Goal: Task Accomplishment & Management: Use online tool/utility

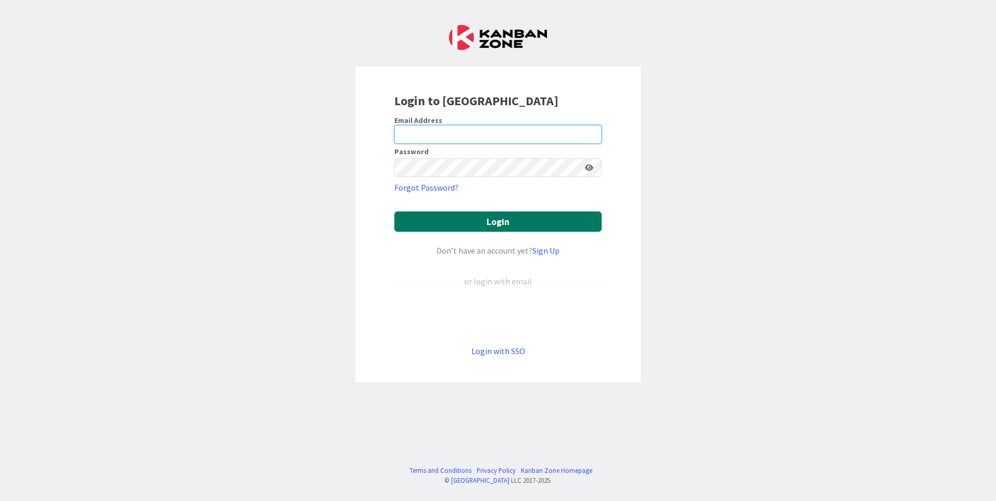
type input "[EMAIL_ADDRESS][DOMAIN_NAME]"
click at [444, 217] on button "Login" at bounding box center [497, 222] width 207 height 20
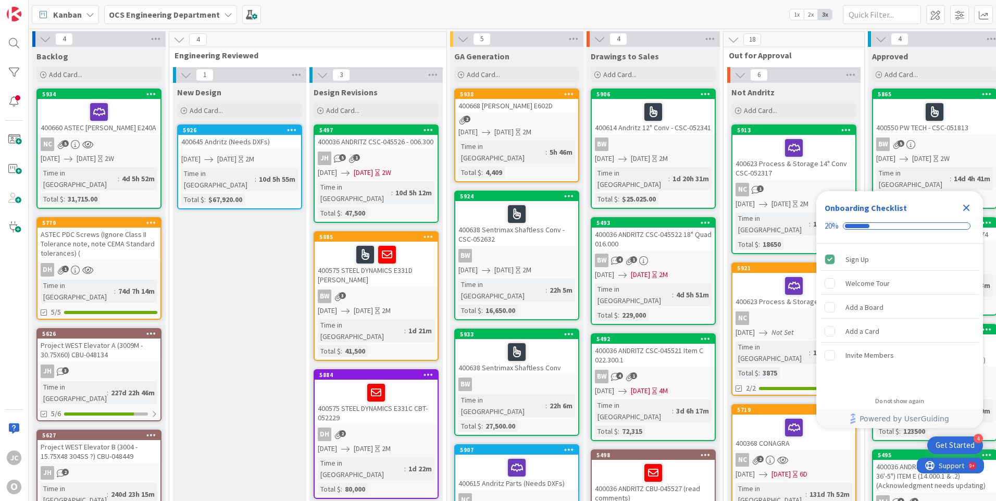
click at [965, 206] on icon "Close Checklist" at bounding box center [967, 208] width 7 height 7
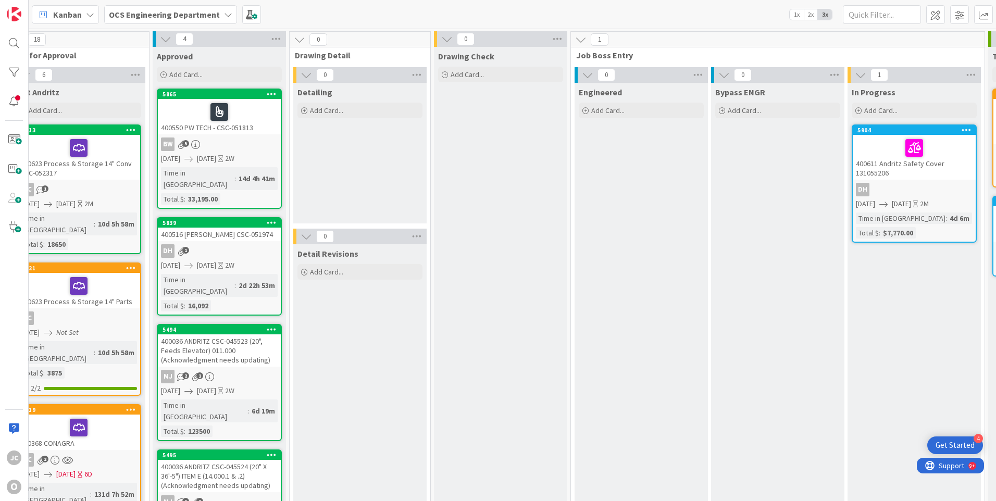
scroll to position [0, 722]
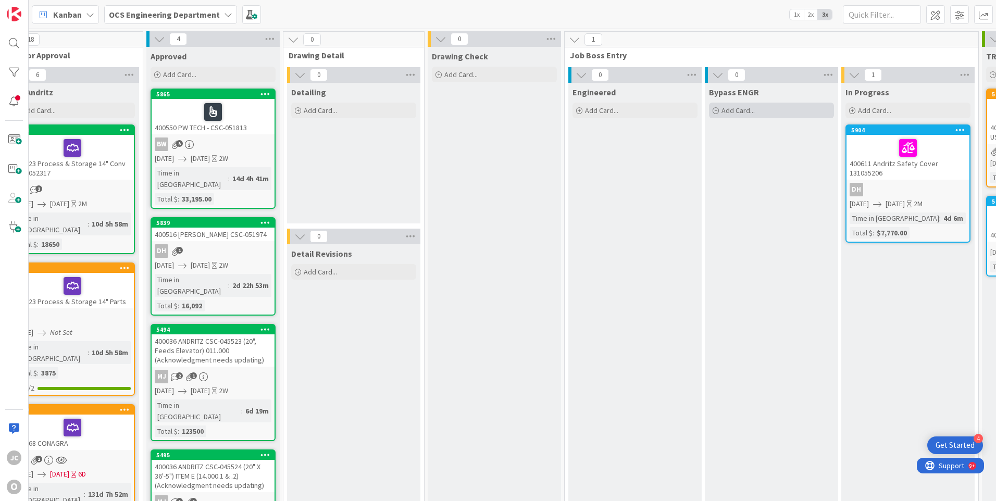
click at [716, 109] on icon at bounding box center [716, 111] width 6 height 6
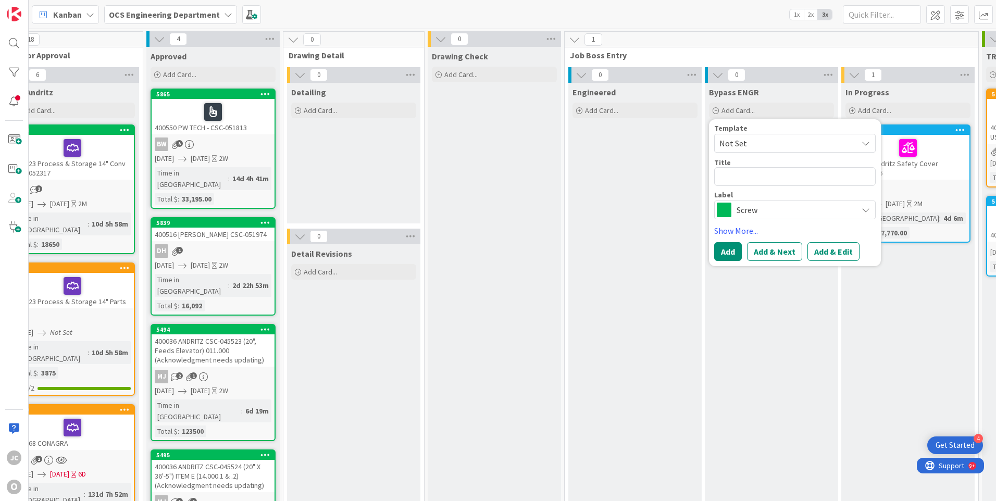
type textarea "x"
type textarea "4"
type textarea "x"
type textarea "40"
type textarea "x"
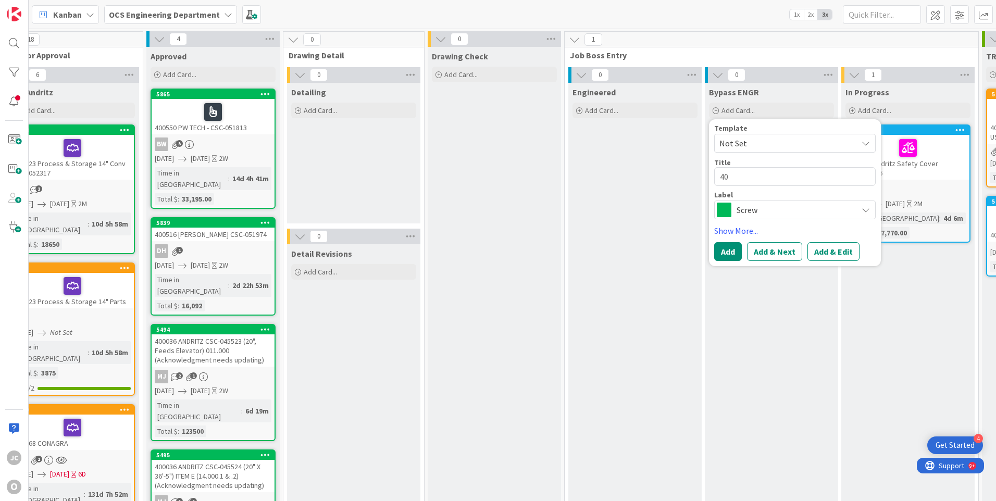
type textarea "400"
type textarea "x"
type textarea "4006"
type textarea "x"
type textarea "40067"
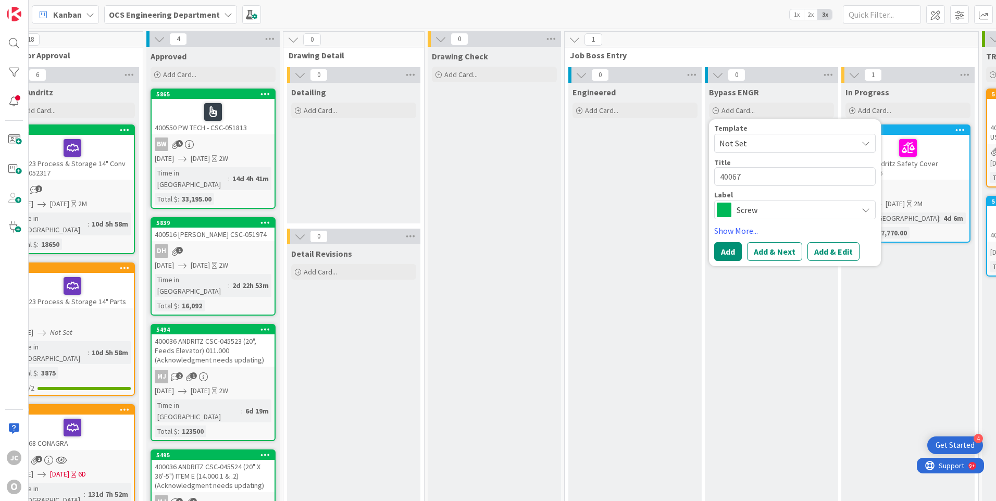
type textarea "x"
type textarea "400670"
type textarea "x"
type textarea "400670"
type textarea "x"
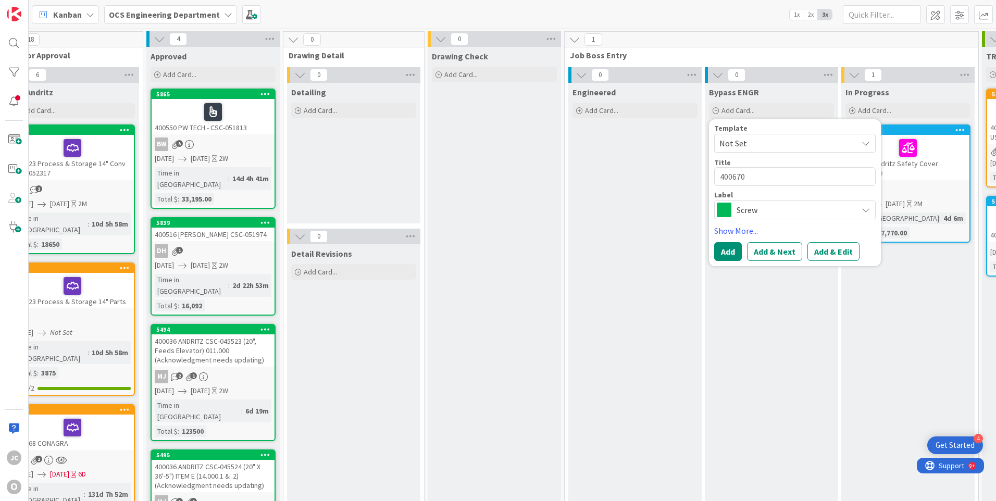
type textarea "400670 t"
type textarea "x"
type textarea "400670"
type textarea "x"
type textarea "400670 T"
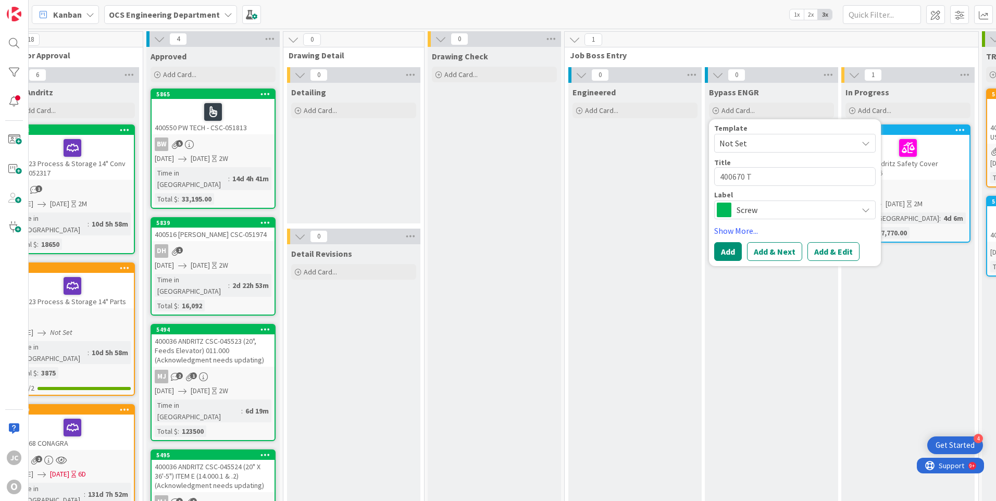
type textarea "x"
type textarea "400670 TR"
type textarea "x"
type textarea "400670 TRO"
type textarea "x"
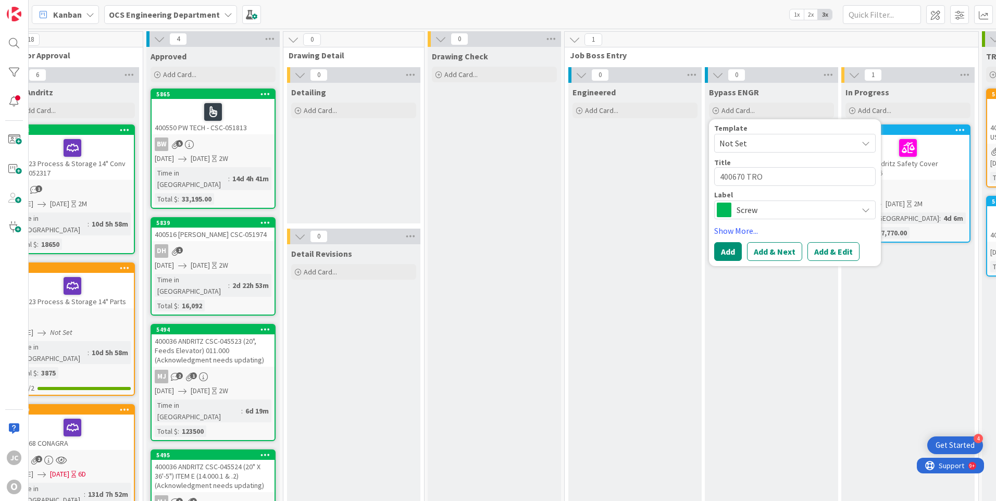
type textarea "400670 [PERSON_NAME]"
type textarea "x"
type textarea "400670 [PERSON_NAME]"
type textarea "x"
type textarea "400670 [PERSON_NAME]"
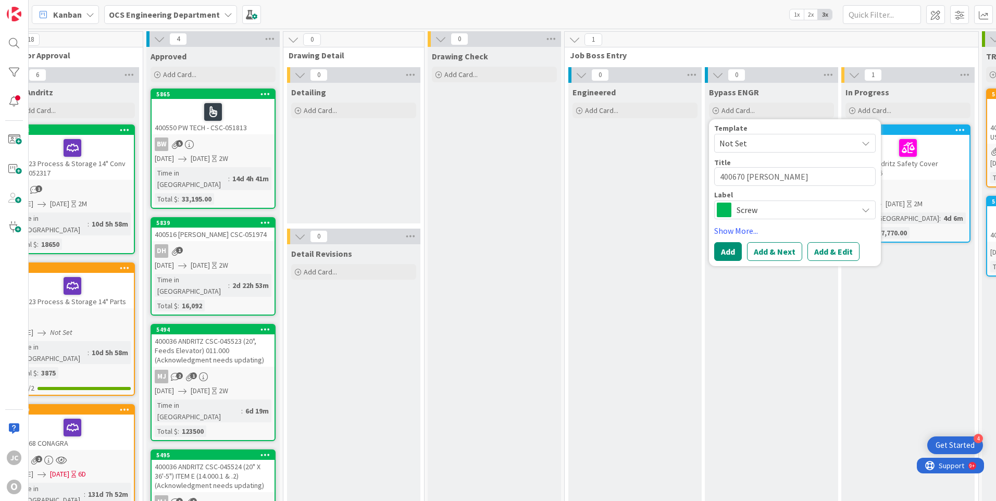
type textarea "x"
type textarea "400670 [PERSON_NAME] IN"
type textarea "x"
type textarea "400670 [PERSON_NAME] IND"
click at [760, 207] on span "Screw" at bounding box center [795, 210] width 116 height 15
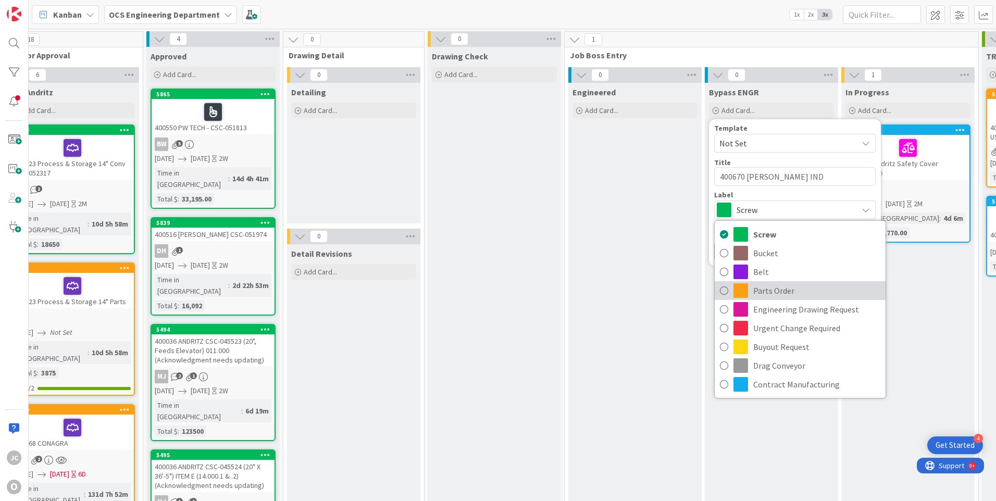
click at [764, 291] on span "Parts Order" at bounding box center [817, 291] width 127 height 16
type textarea "x"
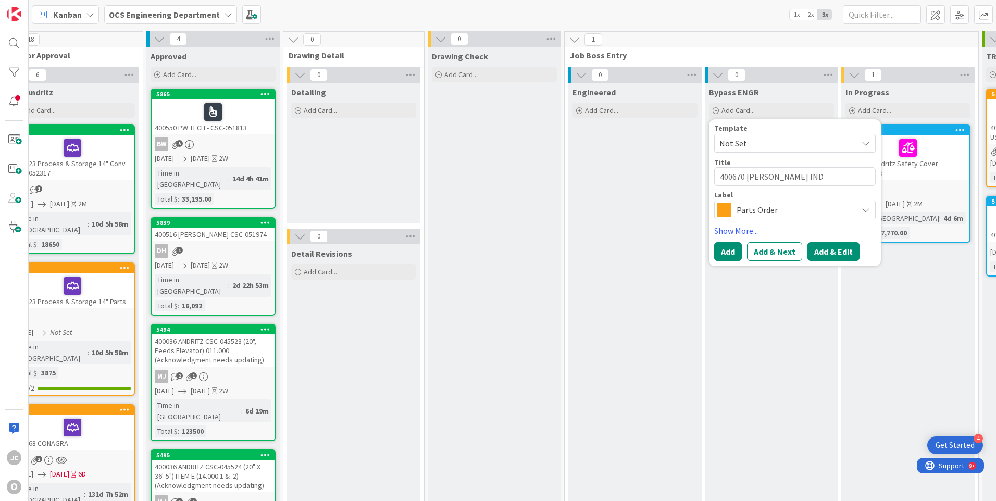
click at [820, 249] on button "Add & Edit" at bounding box center [834, 251] width 52 height 19
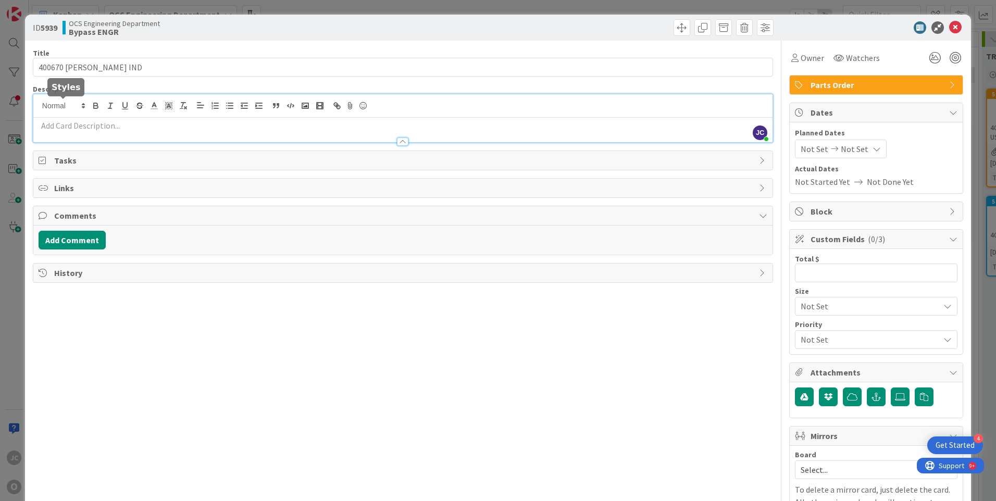
click at [64, 107] on div "[PERSON_NAME] just joined" at bounding box center [402, 118] width 739 height 48
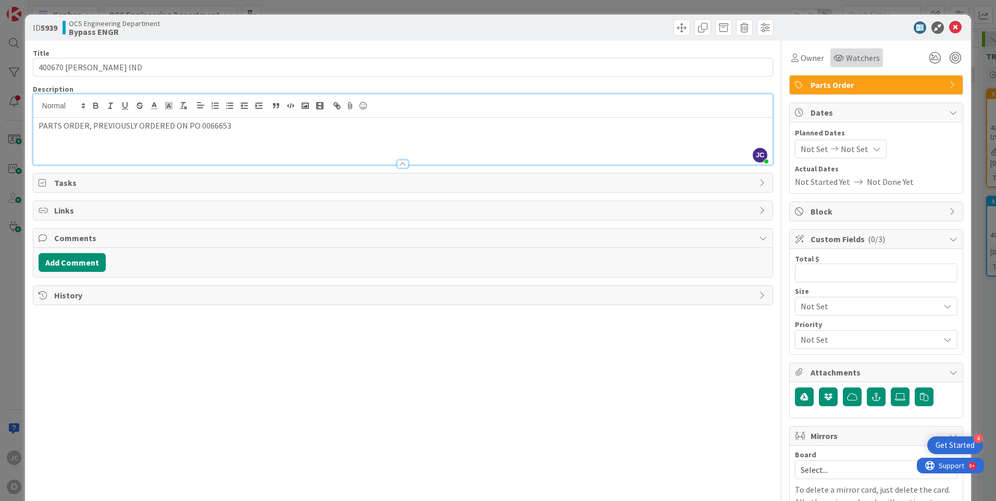
click at [846, 57] on span "Watchers" at bounding box center [863, 58] width 34 height 13
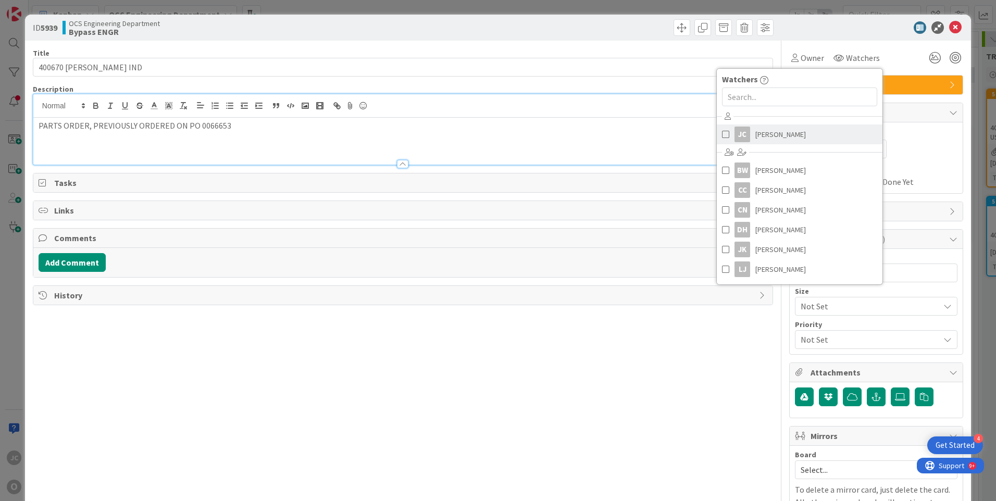
click at [760, 135] on span "[PERSON_NAME]" at bounding box center [781, 135] width 51 height 16
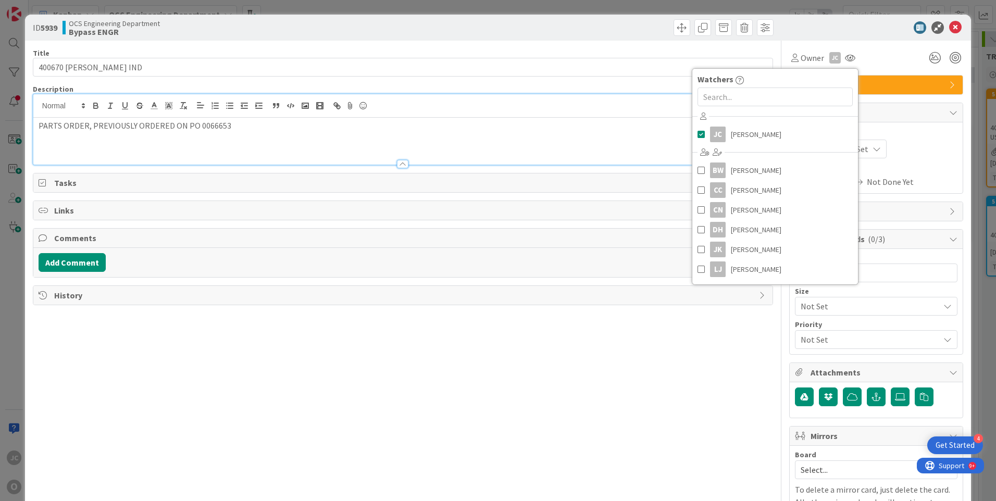
drag, startPoint x: 926, startPoint y: 156, endPoint x: 913, endPoint y: 155, distance: 12.5
click at [927, 156] on div "Not Set Not Set" at bounding box center [876, 149] width 163 height 19
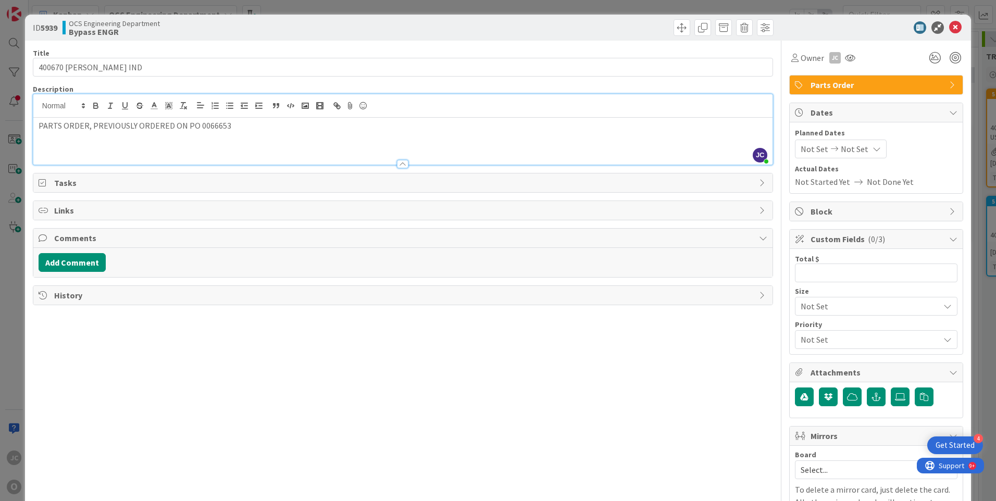
click at [814, 151] on span "Not Set" at bounding box center [815, 149] width 28 height 13
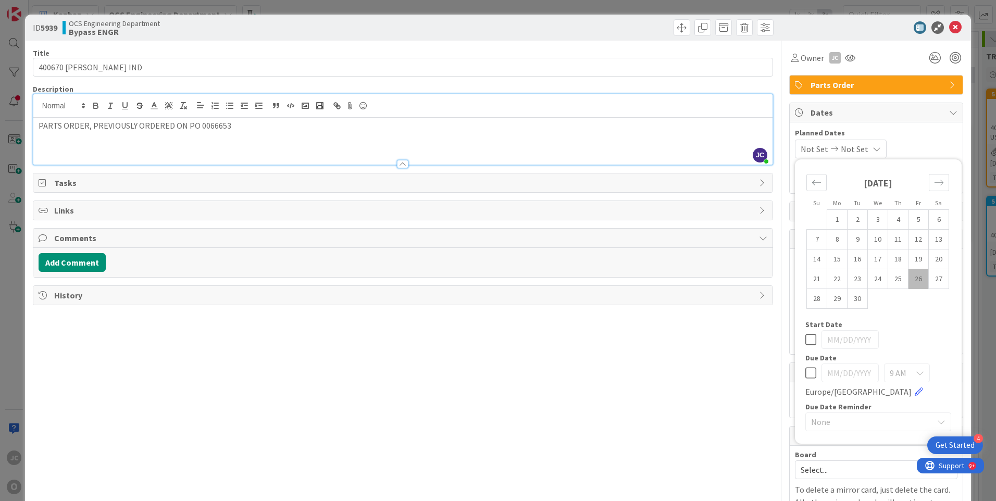
click at [911, 278] on td "26" at bounding box center [919, 279] width 20 height 20
type input "[DATE]"
click at [877, 150] on icon at bounding box center [874, 149] width 8 height 8
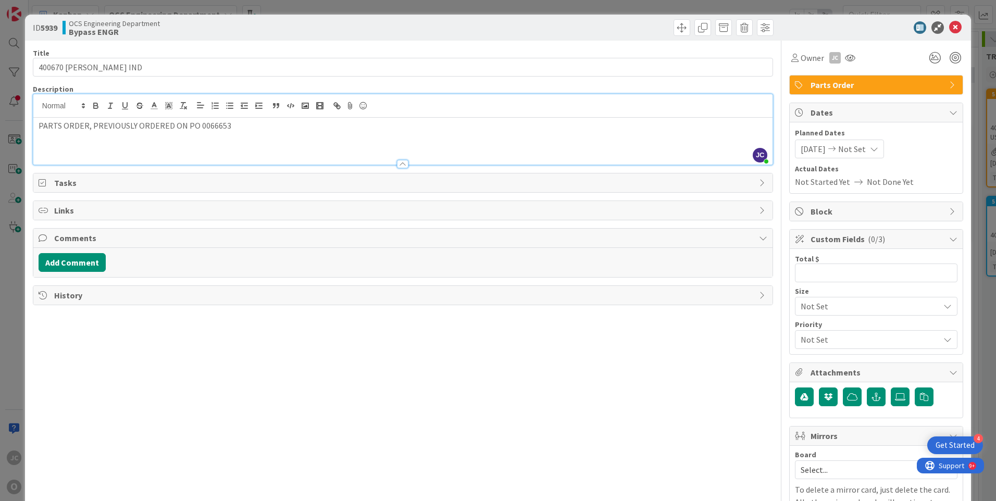
click at [877, 147] on icon at bounding box center [874, 149] width 8 height 8
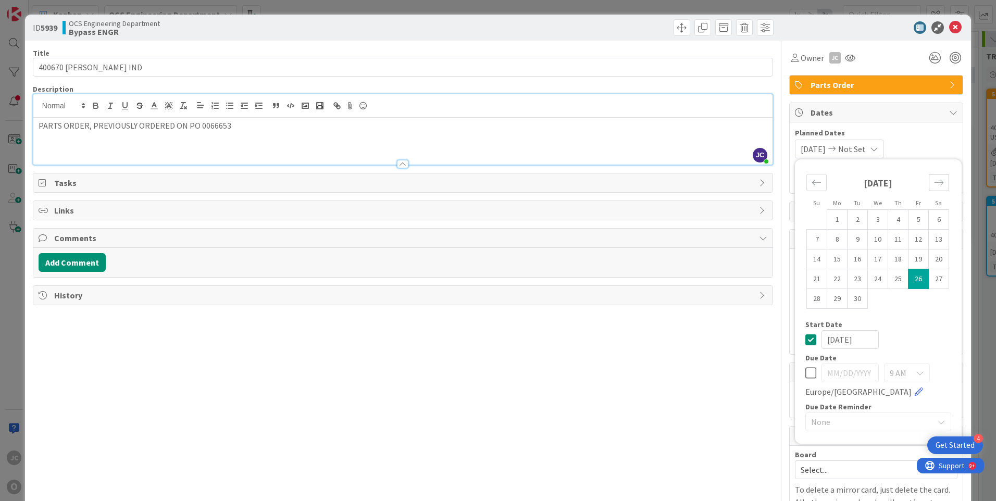
click at [934, 186] on icon "Move forward to switch to the next month." at bounding box center [939, 183] width 10 height 10
click at [913, 240] on td "10" at bounding box center [919, 240] width 20 height 20
type input "[DATE]"
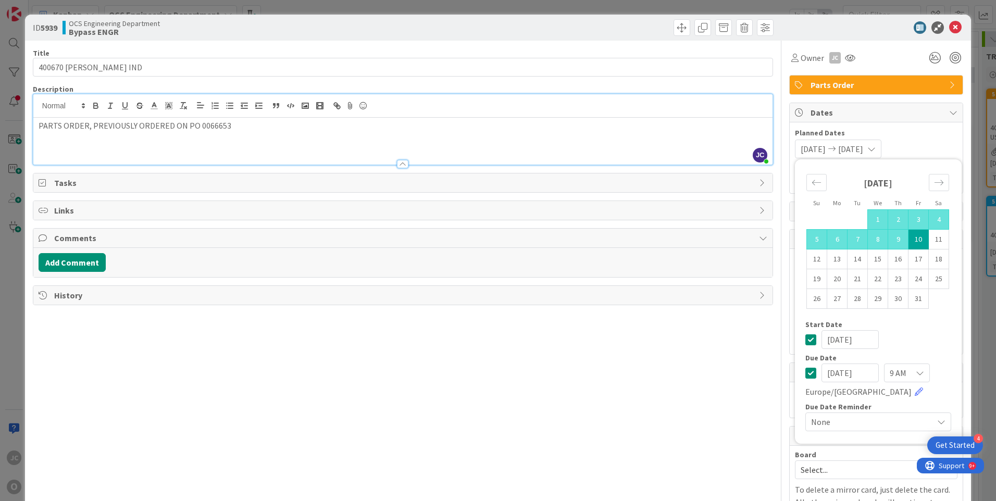
click at [757, 356] on div "Title 15 / 128 400670 [PERSON_NAME] IND Description [PERSON_NAME] just joined P…" at bounding box center [403, 298] width 740 height 514
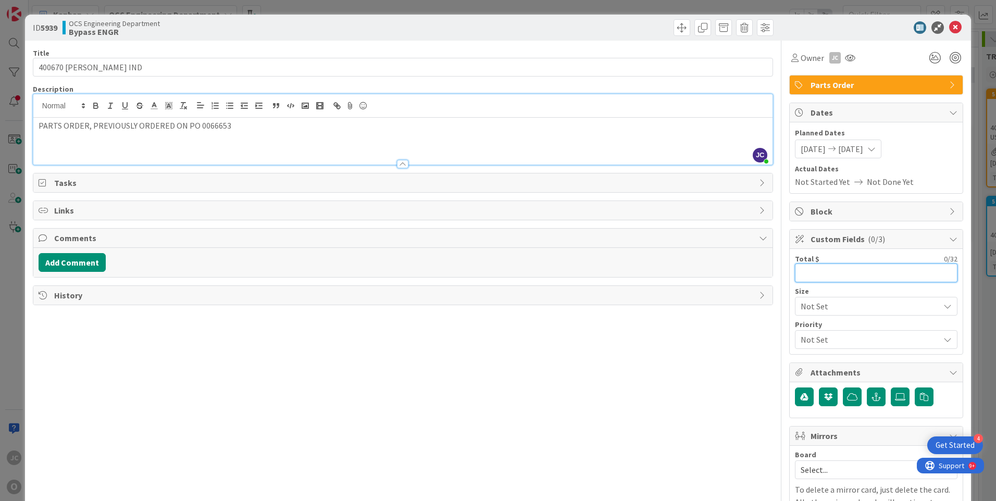
click at [823, 276] on input "text" at bounding box center [876, 273] width 163 height 19
click at [802, 273] on input "text" at bounding box center [876, 273] width 163 height 19
type input "1,332.03"
click at [895, 398] on icon at bounding box center [900, 397] width 10 height 8
click at [891, 388] on input "file" at bounding box center [891, 388] width 0 height 0
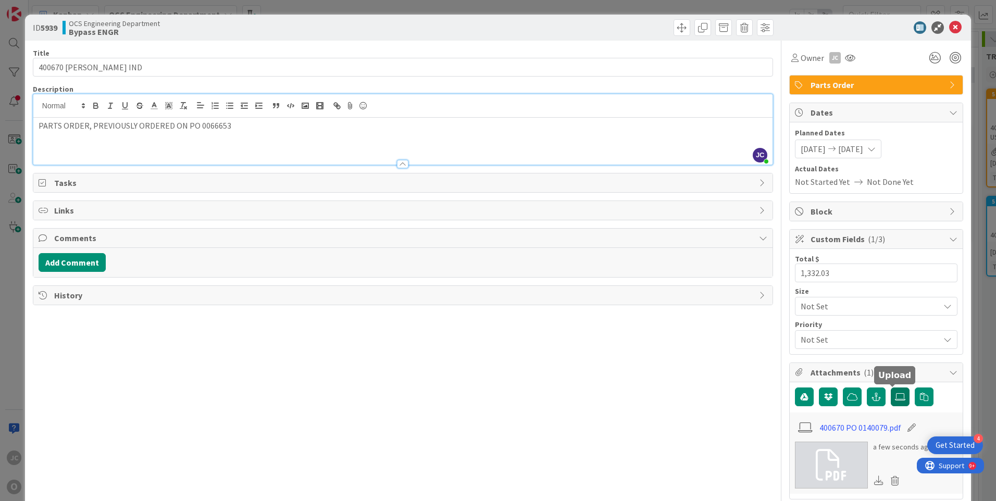
click at [895, 395] on icon at bounding box center [900, 397] width 10 height 8
click at [891, 388] on input "file" at bounding box center [891, 388] width 0 height 0
click at [897, 398] on icon at bounding box center [900, 397] width 10 height 8
click at [891, 388] on input "file" at bounding box center [891, 388] width 0 height 0
drag, startPoint x: 611, startPoint y: 317, endPoint x: 647, endPoint y: 253, distance: 73.5
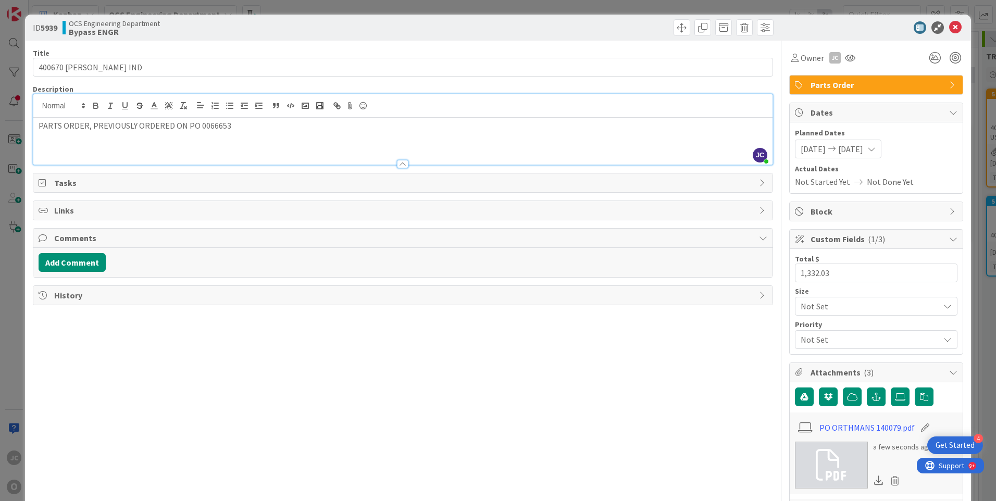
click at [612, 314] on div "Title 15 / 128 400670 [PERSON_NAME] IND Description [PERSON_NAME] just joined P…" at bounding box center [403, 425] width 740 height 768
